Goal: Task Accomplishment & Management: Use online tool/utility

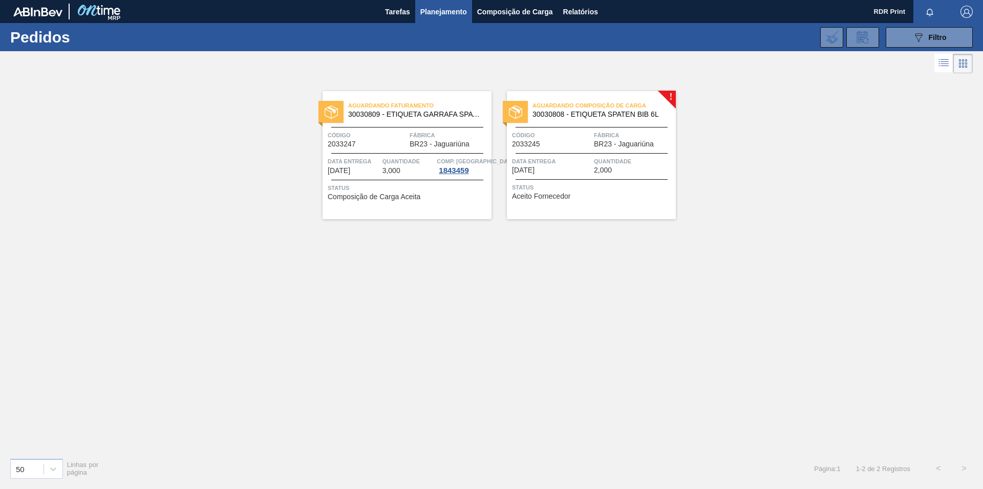
click at [529, 197] on span "Aceito Fornecedor" at bounding box center [541, 197] width 58 height 8
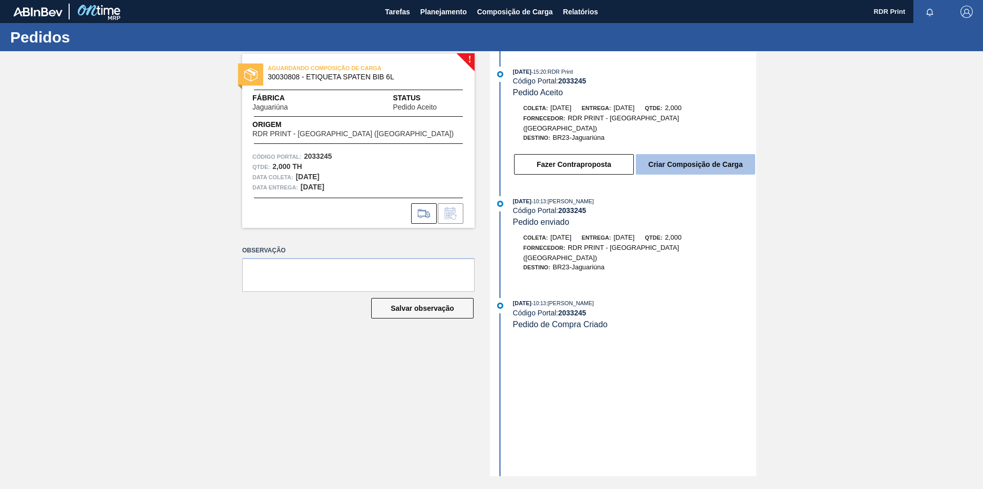
click at [693, 154] on button "Criar Composição de Carga" at bounding box center [695, 164] width 119 height 20
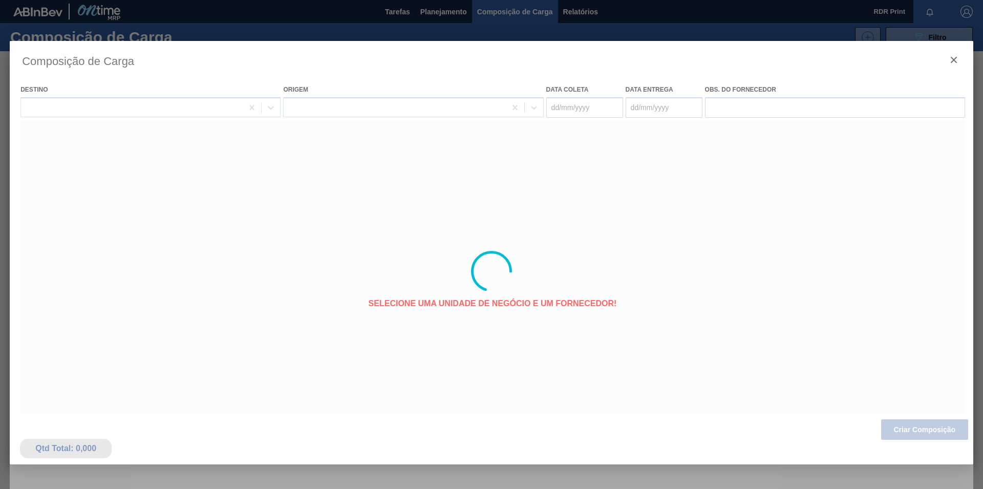
type coleta "[DATE]"
type entrega "[DATE]"
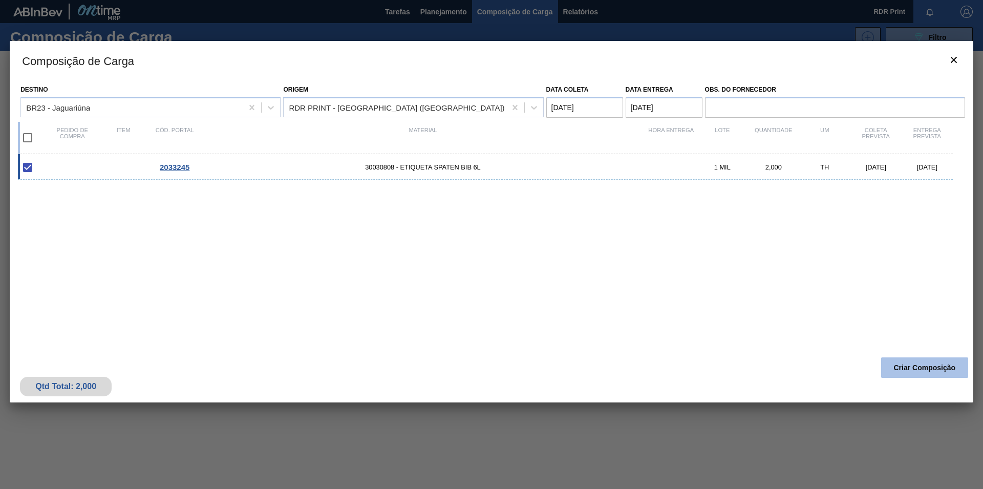
click at [907, 371] on button "Criar Composição" at bounding box center [924, 367] width 87 height 20
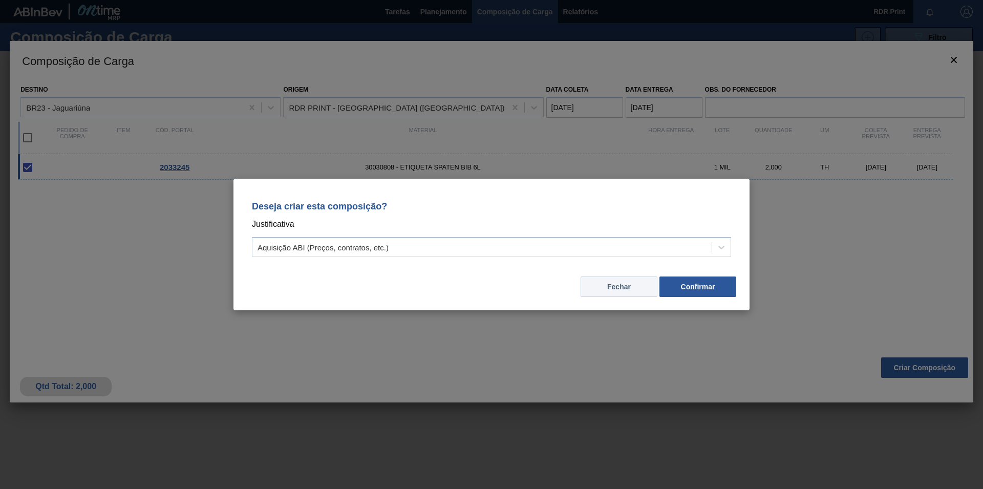
click at [638, 287] on button "Fechar" at bounding box center [619, 286] width 77 height 20
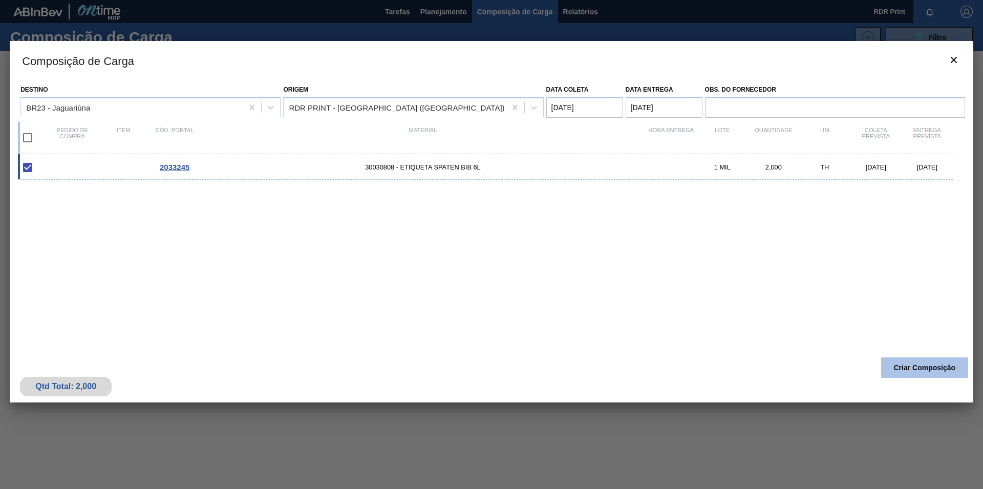
click at [902, 361] on button "Criar Composição" at bounding box center [924, 367] width 87 height 20
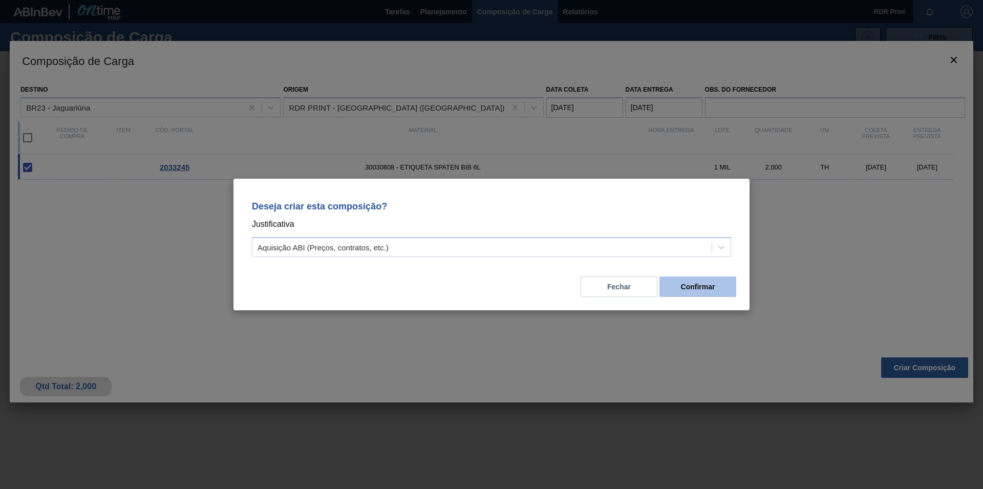
click at [689, 286] on button "Confirmar" at bounding box center [697, 286] width 77 height 20
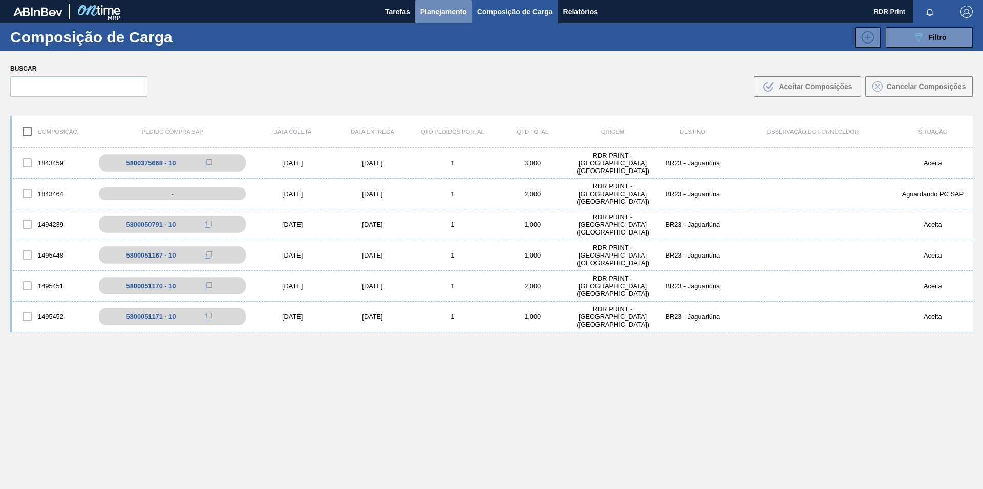
click at [425, 15] on span "Planejamento" at bounding box center [443, 12] width 47 height 12
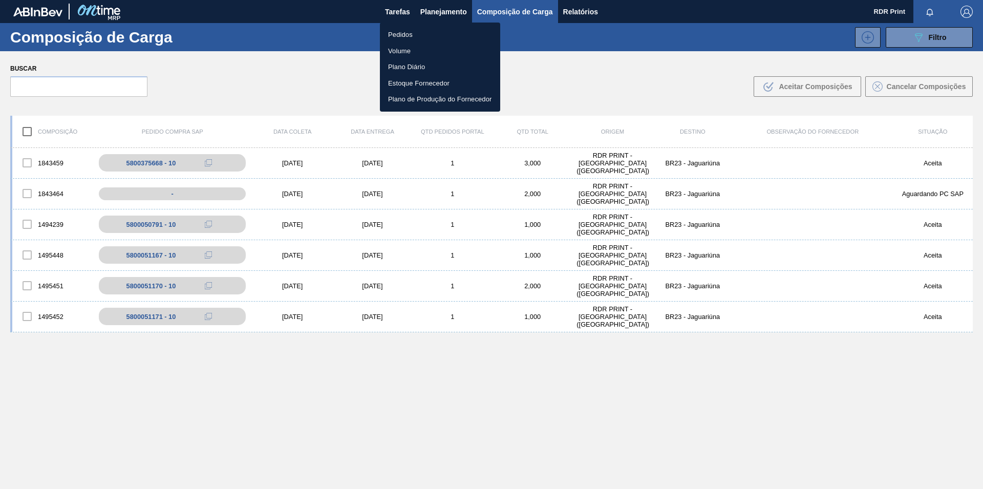
click at [389, 35] on li "Pedidos" at bounding box center [440, 35] width 120 height 16
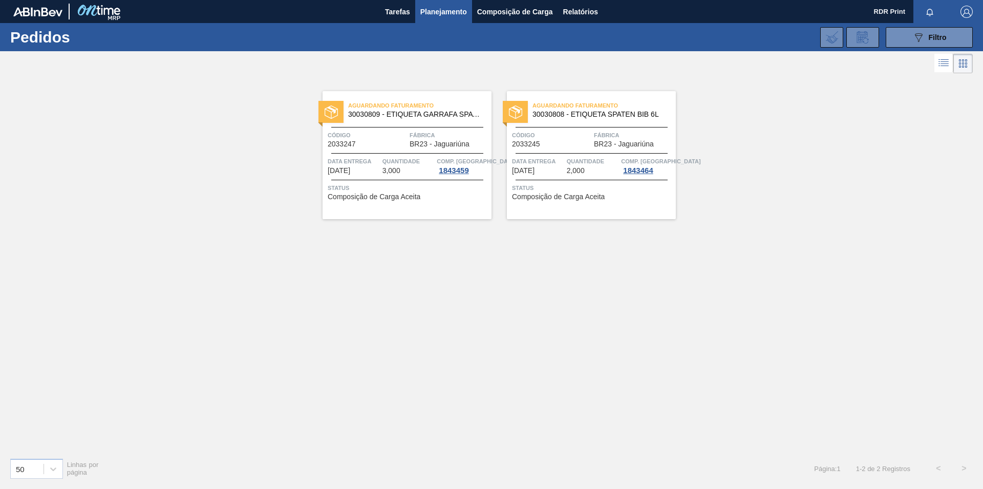
click at [410, 114] on span "30030809 - ETIQUETA GARRAFA SPATEN BIB 6L" at bounding box center [415, 115] width 135 height 8
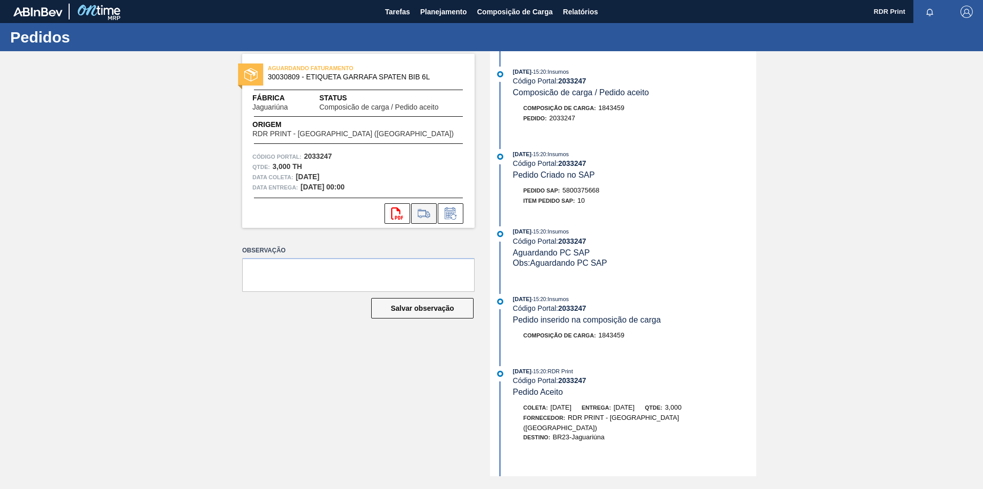
click at [427, 218] on icon at bounding box center [424, 213] width 16 height 12
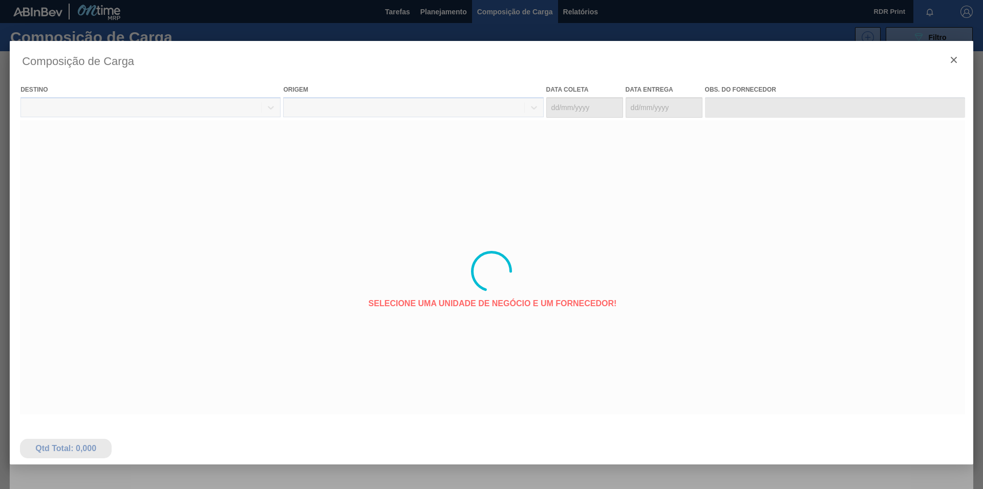
type coleta "[DATE]"
type entrega "[DATE]"
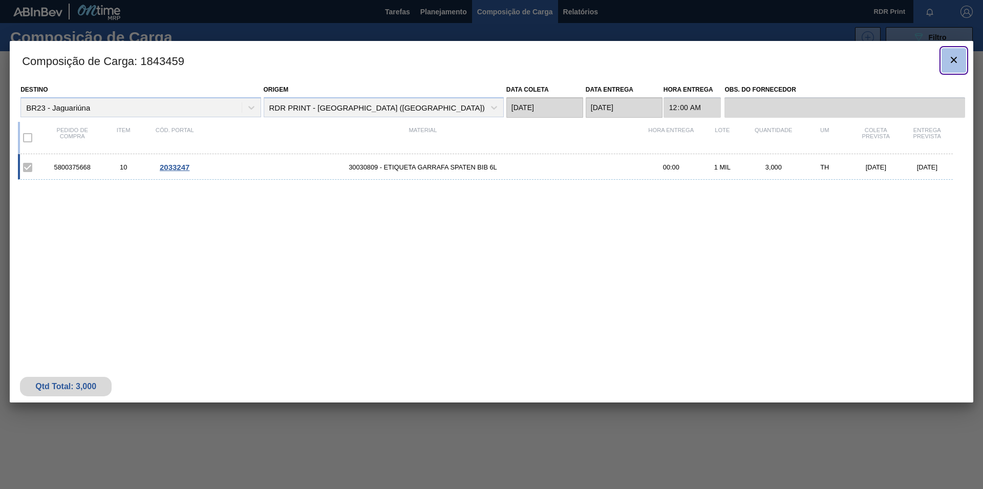
click at [948, 58] on icon "botão de ícone" at bounding box center [954, 60] width 12 height 12
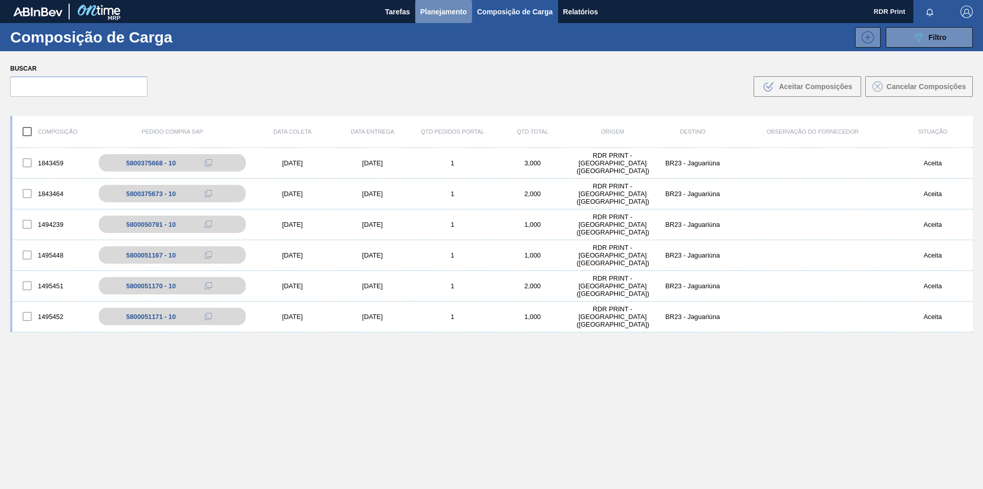
click at [420, 11] on span "Planejamento" at bounding box center [443, 12] width 47 height 12
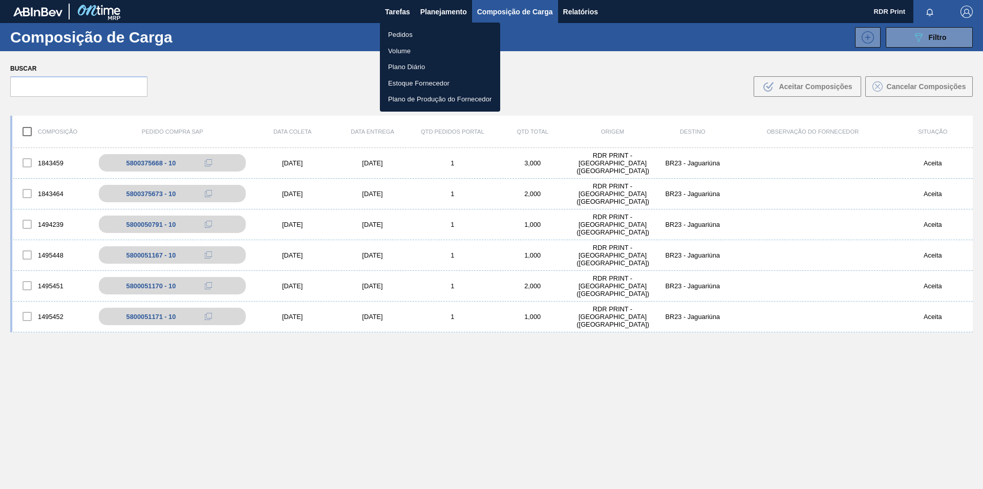
click at [401, 36] on li "Pedidos" at bounding box center [440, 35] width 120 height 16
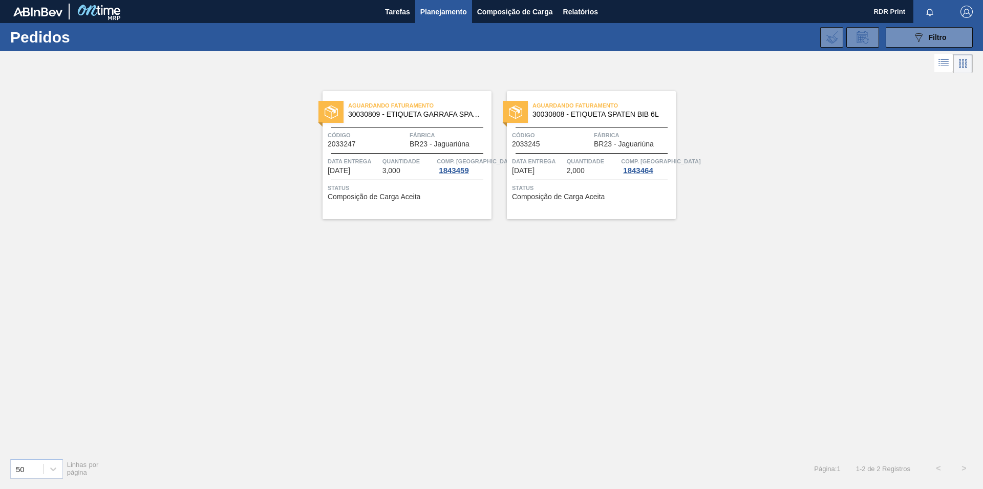
click at [563, 153] on div at bounding box center [592, 153] width 152 height 1
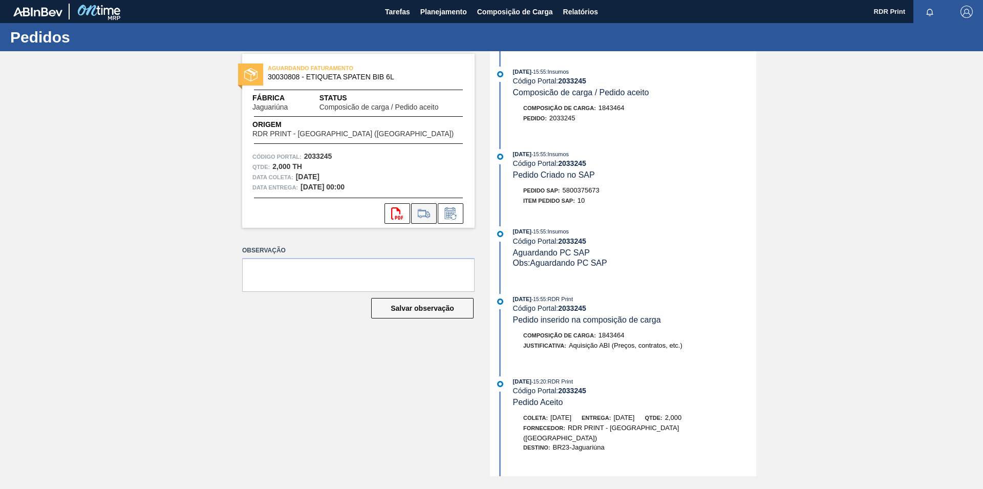
click at [419, 215] on icon at bounding box center [424, 213] width 16 height 12
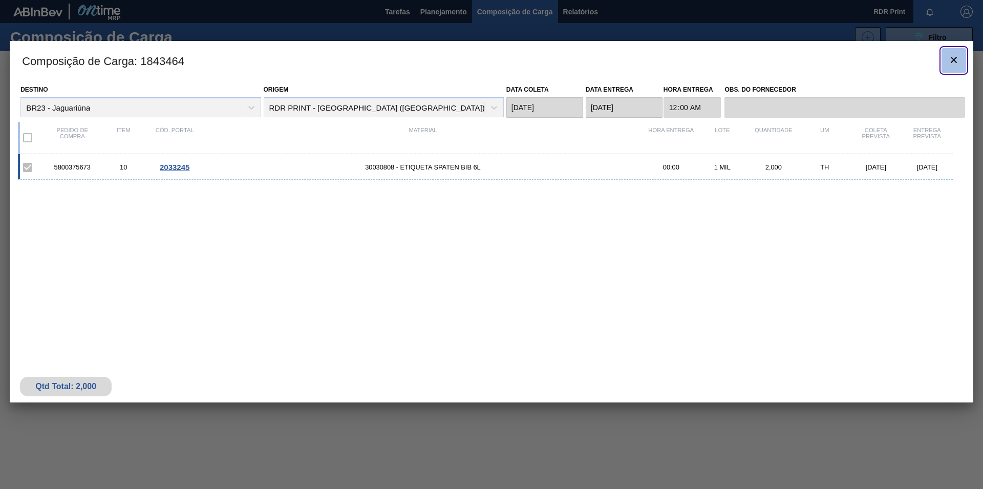
click at [957, 61] on icon "botão de ícone" at bounding box center [954, 60] width 12 height 12
